Goal: Navigation & Orientation: Find specific page/section

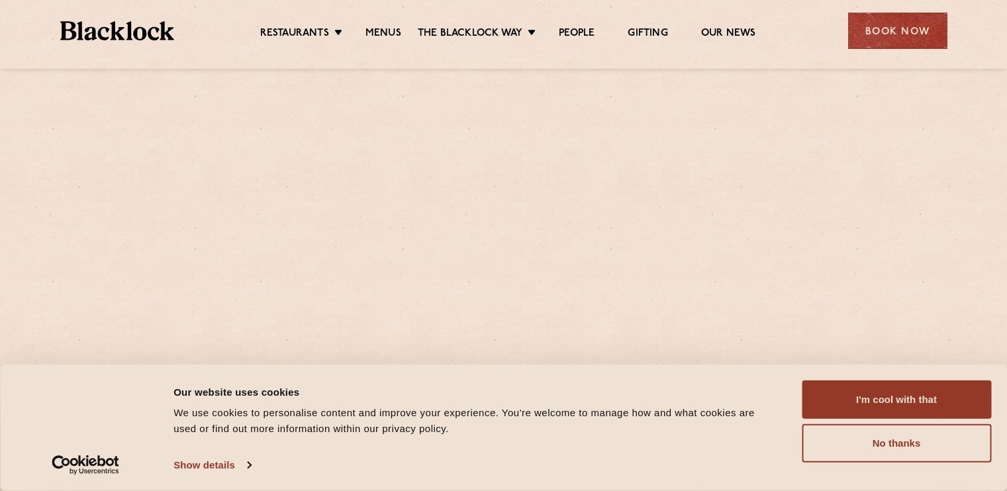
click at [879, 443] on button "No thanks" at bounding box center [896, 443] width 189 height 38
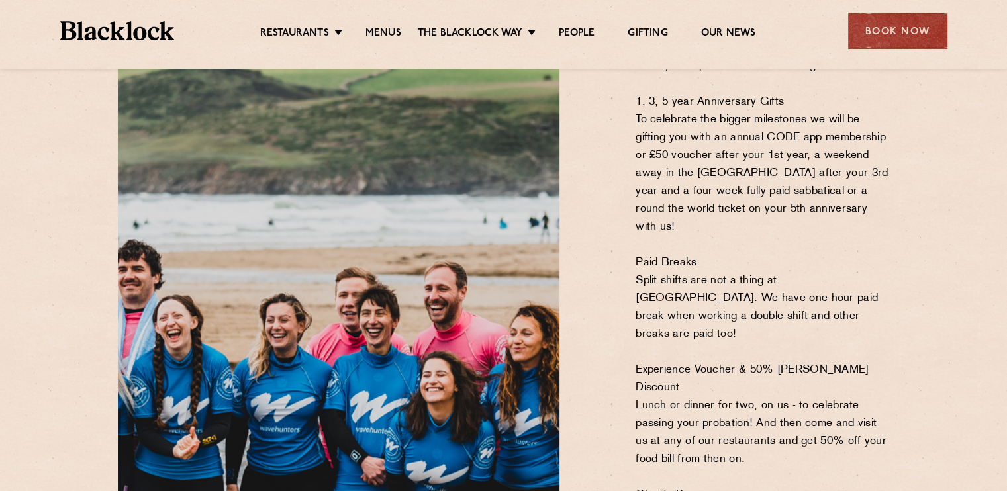
scroll to position [993, 0]
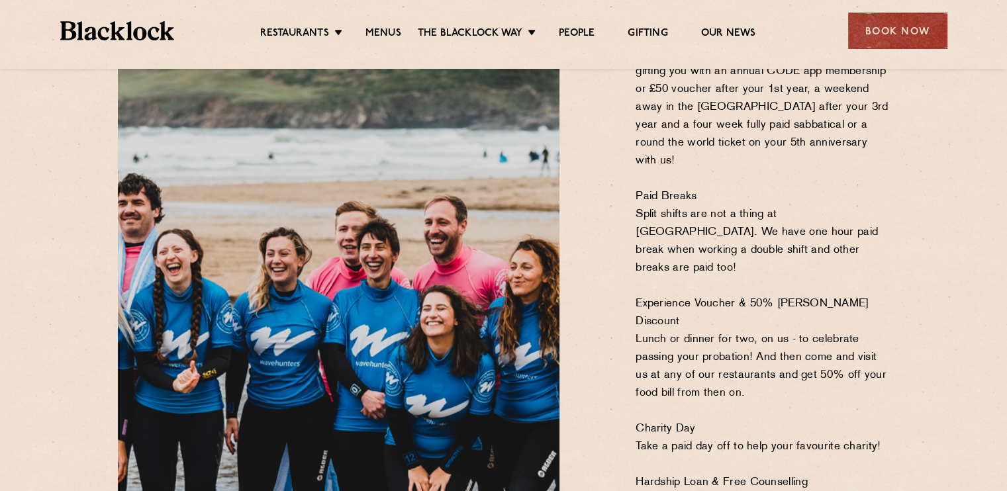
click at [637, 185] on p "30 days of holiday In addition to the 28 days of statutory leave, we have a com…" at bounding box center [763, 429] width 254 height 1019
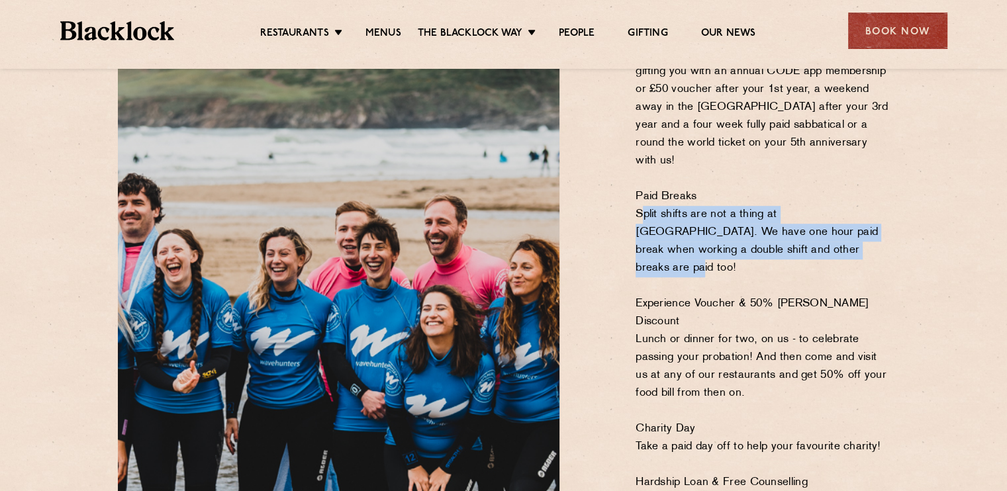
drag, startPoint x: 637, startPoint y: 185, endPoint x: 782, endPoint y: 212, distance: 147.0
click at [782, 212] on p "30 days of holiday In addition to the 28 days of statutory leave, we have a com…" at bounding box center [763, 429] width 254 height 1019
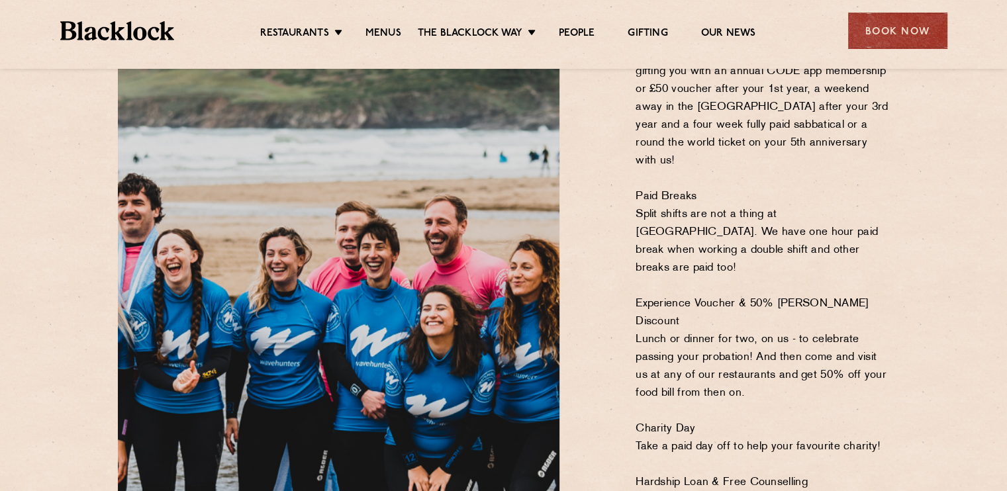
click at [639, 249] on p "30 days of holiday In addition to the 28 days of statutory leave, we have a com…" at bounding box center [763, 429] width 254 height 1019
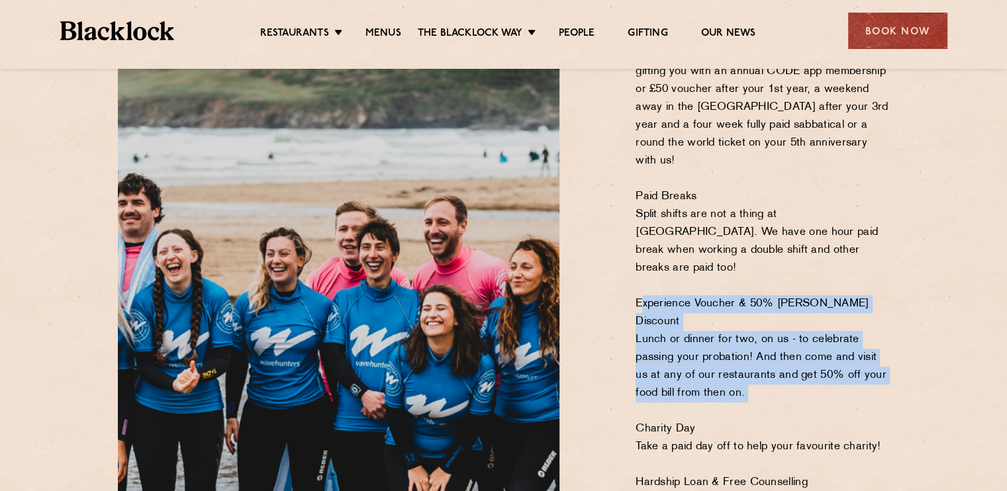
drag, startPoint x: 639, startPoint y: 249, endPoint x: 756, endPoint y: 318, distance: 135.9
click at [756, 318] on p "30 days of holiday In addition to the 28 days of statutory leave, we have a com…" at bounding box center [763, 429] width 254 height 1019
click at [759, 319] on p "30 days of holiday In addition to the 28 days of statutory leave, we have a com…" at bounding box center [763, 429] width 254 height 1019
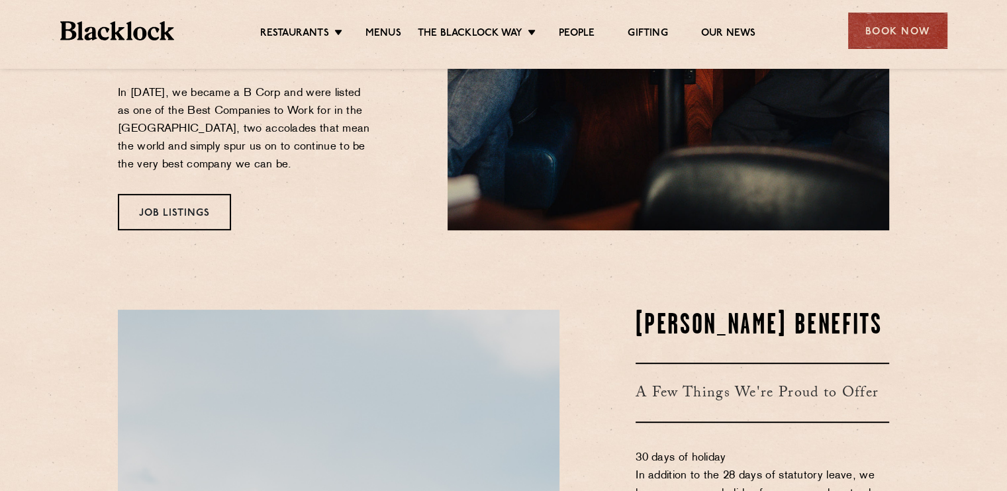
scroll to position [397, 0]
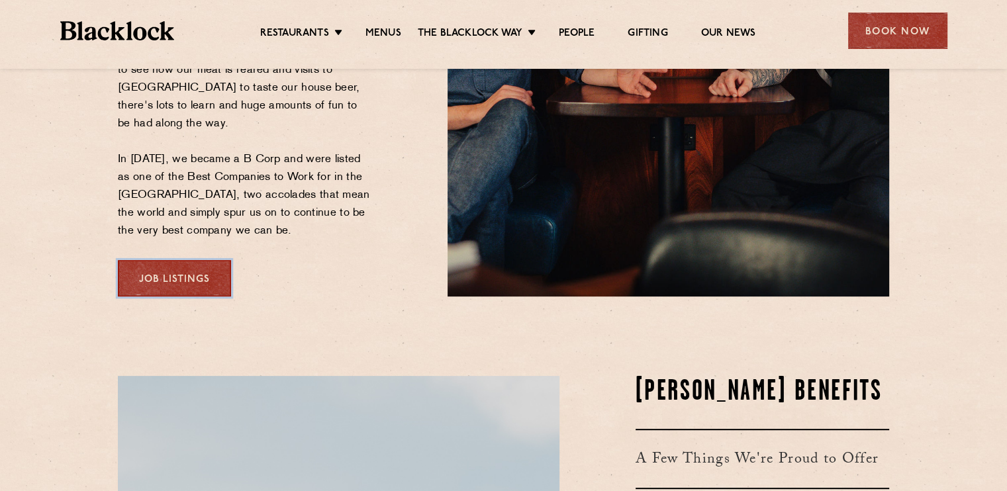
click at [197, 260] on link "Job Listings" at bounding box center [174, 278] width 113 height 36
